Goal: Task Accomplishment & Management: Manage account settings

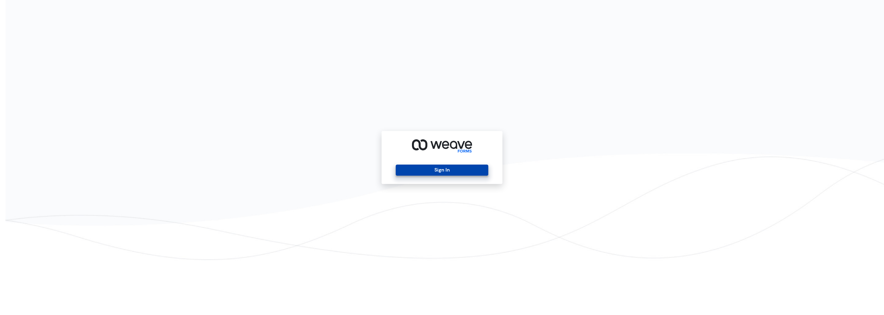
click at [444, 166] on button "Sign In" at bounding box center [442, 169] width 92 height 11
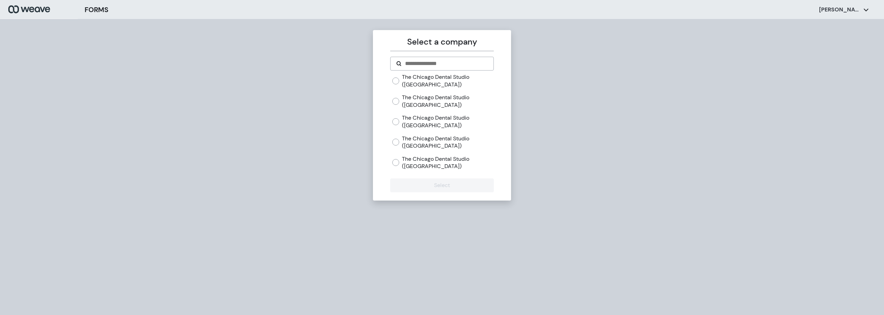
click at [422, 97] on label "The Chicago Dental Studio ([GEOGRAPHIC_DATA])" at bounding box center [448, 101] width 92 height 15
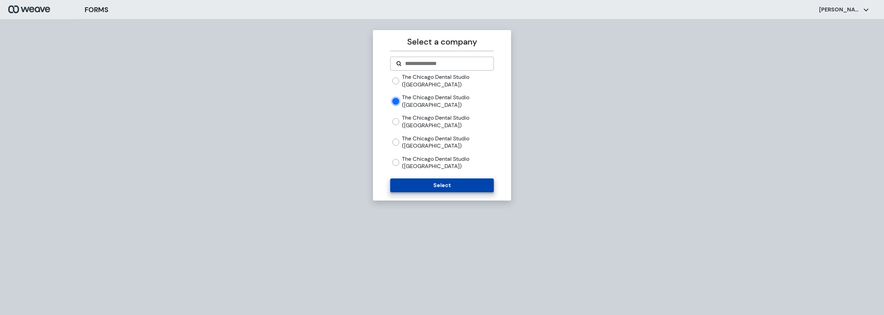
click at [450, 182] on button "Select" at bounding box center [441, 185] width 103 height 14
